Goal: Transaction & Acquisition: Purchase product/service

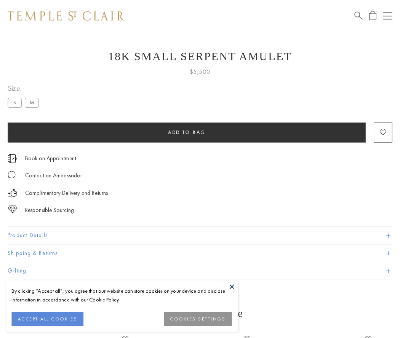
scroll to position [30, 0]
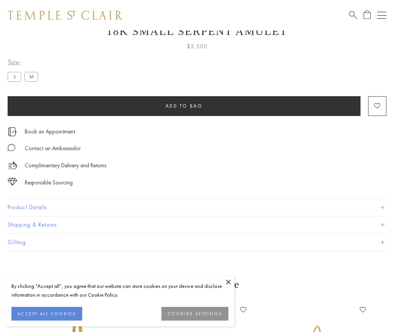
click at [184, 106] on span "Add to bag" at bounding box center [184, 106] width 37 height 6
